Goal: Find specific page/section: Find specific page/section

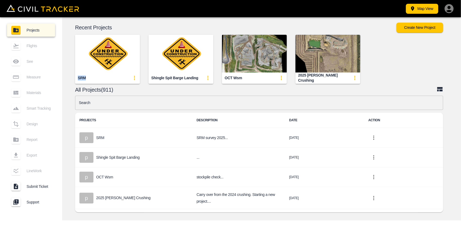
drag, startPoint x: 78, startPoint y: 79, endPoint x: 87, endPoint y: 80, distance: 9.3
click at [87, 80] on div "SRM" at bounding box center [107, 78] width 65 height 11
copy div "SRM"
click at [176, 102] on input "text" at bounding box center [259, 103] width 368 height 14
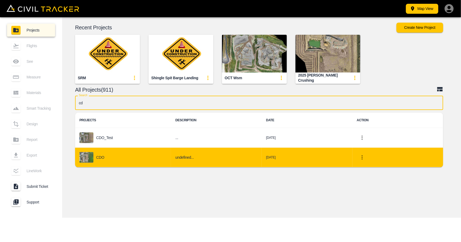
type input "cd"
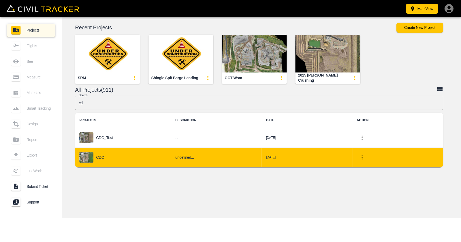
click at [109, 159] on div "CDO" at bounding box center [122, 157] width 87 height 11
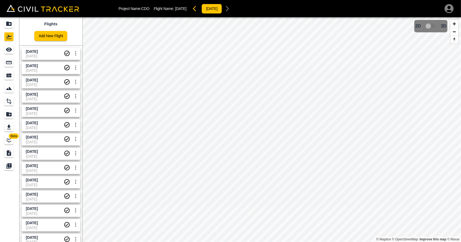
drag, startPoint x: 39, startPoint y: 55, endPoint x: 9, endPoint y: 55, distance: 30.8
click at [39, 55] on span "[DATE]" at bounding box center [45, 56] width 38 height 4
drag, startPoint x: 6, startPoint y: 58, endPoint x: 76, endPoint y: 60, distance: 69.1
click at [6, 59] on div "Measure" at bounding box center [8, 62] width 9 height 9
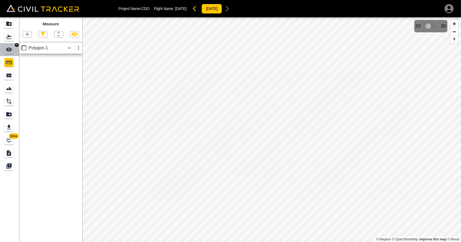
click at [4, 52] on link at bounding box center [9, 49] width 19 height 13
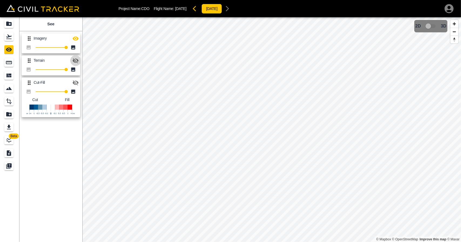
click at [75, 57] on button "button" at bounding box center [75, 60] width 11 height 11
click at [73, 38] on icon "button" at bounding box center [76, 38] width 6 height 4
click at [12, 25] on div "Projects" at bounding box center [8, 23] width 9 height 9
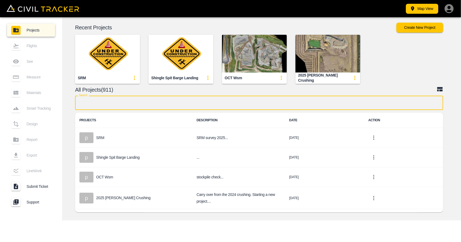
click at [107, 105] on input "text" at bounding box center [259, 103] width 368 height 14
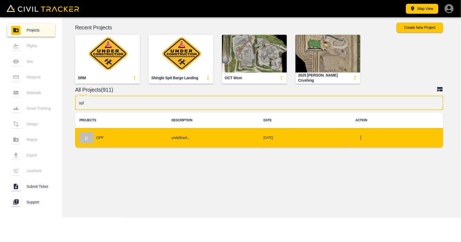
type input "opf"
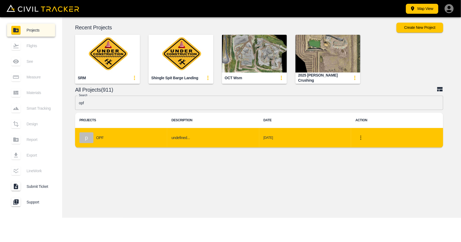
click at [114, 145] on td "p OPF" at bounding box center [121, 138] width 92 height 20
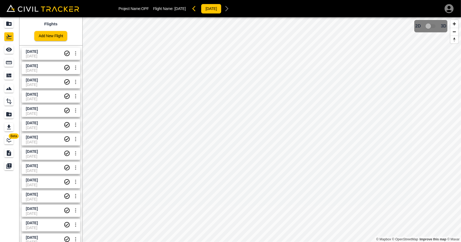
click at [35, 53] on span "[DATE]" at bounding box center [45, 51] width 38 height 5
click at [9, 51] on icon "See" at bounding box center [9, 50] width 6 height 4
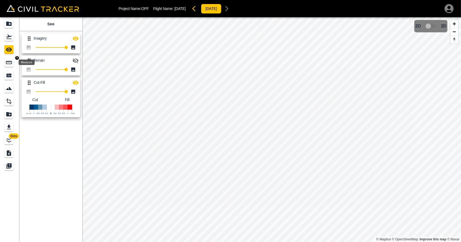
click at [11, 64] on icon "Measure" at bounding box center [9, 62] width 6 height 3
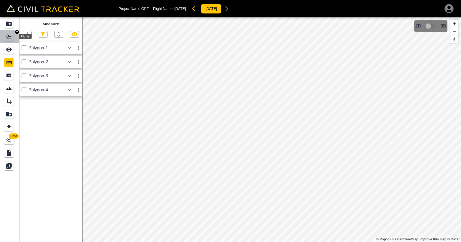
click at [7, 33] on div "Flights" at bounding box center [8, 36] width 9 height 9
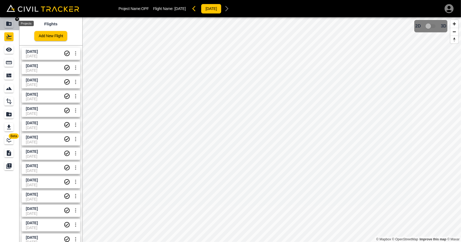
click at [8, 25] on icon "Projects" at bounding box center [8, 24] width 5 height 4
